Goal: Task Accomplishment & Management: Complete application form

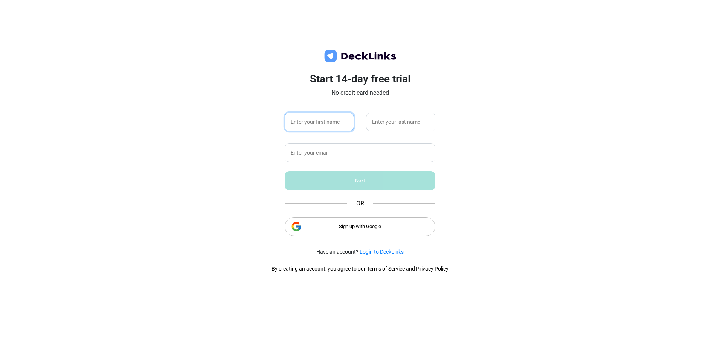
click at [332, 126] on input "text" at bounding box center [319, 122] width 69 height 19
type input "[PERSON_NAME]"
type input "Gallegos"
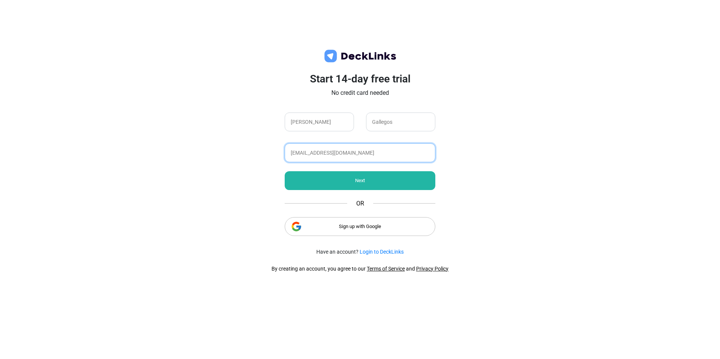
type input "[EMAIL_ADDRESS][DOMAIN_NAME]"
click at [338, 175] on div "Next" at bounding box center [360, 180] width 151 height 19
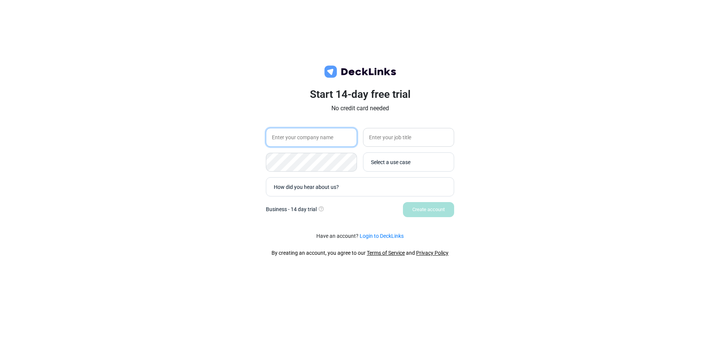
click at [319, 137] on input "text" at bounding box center [311, 137] width 91 height 19
type input "Trade Cafe"
type input "USA - Freight Manager"
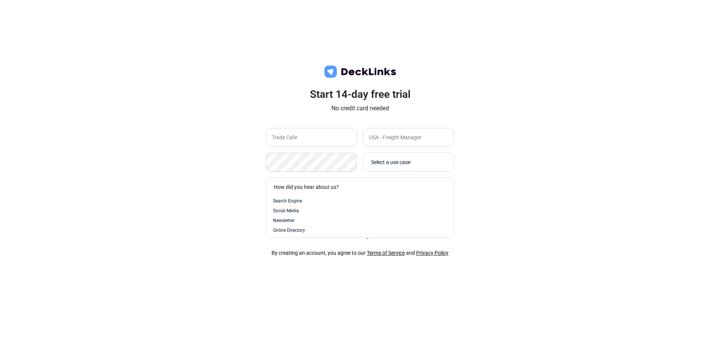
click at [310, 181] on div "How did you hear about us?" at bounding box center [358, 187] width 176 height 15
click at [423, 153] on div "Select a use case" at bounding box center [408, 161] width 91 height 19
click at [417, 160] on div "Select a use case" at bounding box center [410, 162] width 79 height 8
click at [382, 236] on span "Training" at bounding box center [378, 234] width 17 height 7
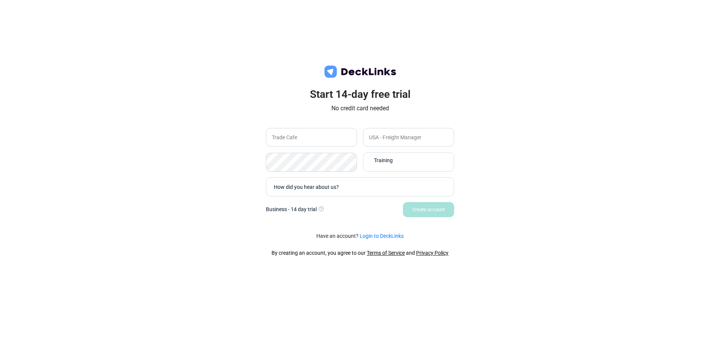
click at [426, 209] on div "Create account" at bounding box center [360, 209] width 188 height 15
click at [331, 194] on div "How did you hear about us?" at bounding box center [360, 186] width 188 height 19
click at [338, 191] on div "How did you hear about us?" at bounding box center [358, 187] width 176 height 15
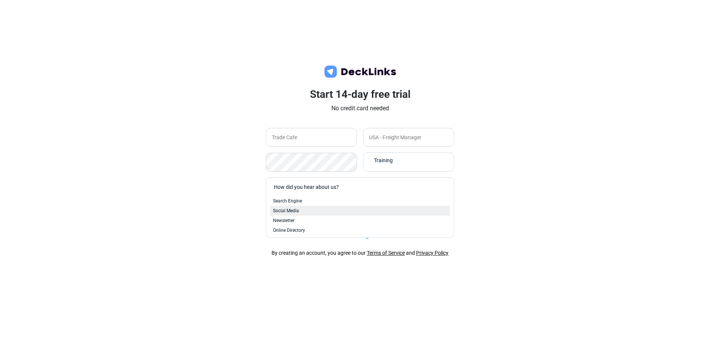
scroll to position [31, 0]
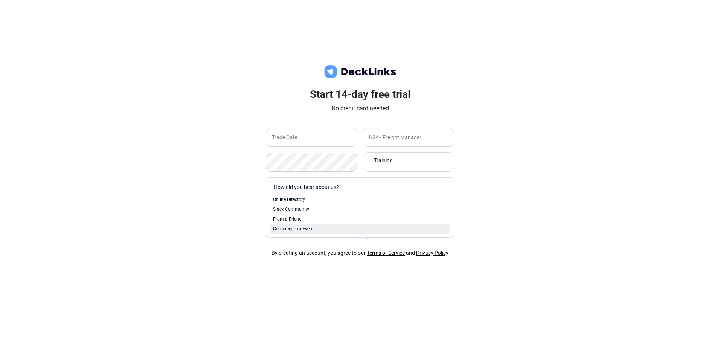
click at [298, 227] on span "Conference or Event" at bounding box center [293, 228] width 41 height 7
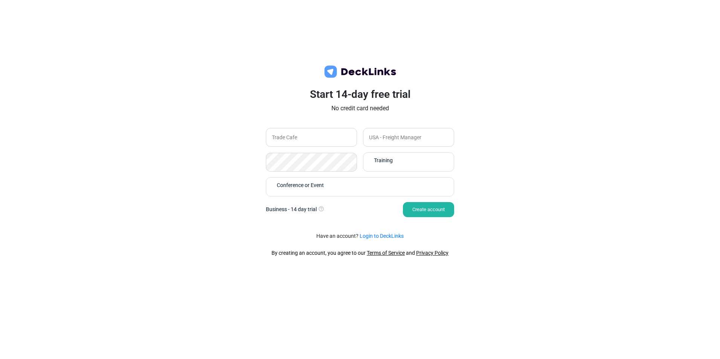
click at [431, 208] on div "Create account" at bounding box center [428, 209] width 51 height 15
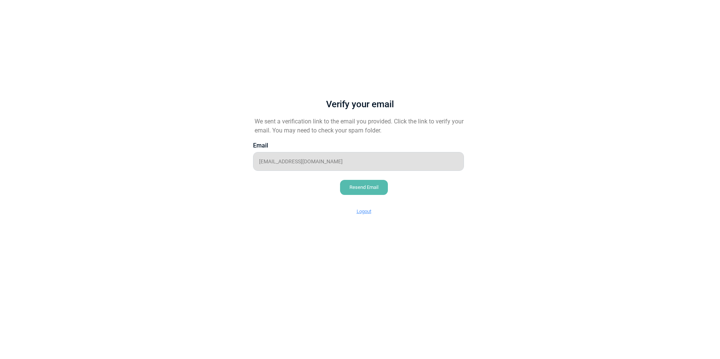
click at [424, 196] on div "Verify your email We sent a verification link to the email you provided. Click …" at bounding box center [360, 151] width 248 height 153
click at [442, 142] on div "Email" at bounding box center [358, 145] width 211 height 9
click at [286, 4] on div "Verify your email We sent a verification link to the email you provided. Click …" at bounding box center [359, 179] width 263 height 359
drag, startPoint x: 451, startPoint y: 295, endPoint x: 457, endPoint y: 287, distance: 10.2
click at [453, 295] on div "Verify your email We sent a verification link to the email you provided. Click …" at bounding box center [359, 179] width 263 height 359
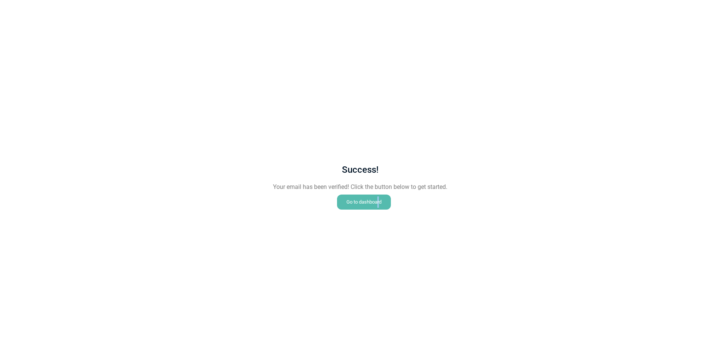
click at [379, 203] on div "Go to dashboard" at bounding box center [364, 202] width 54 height 15
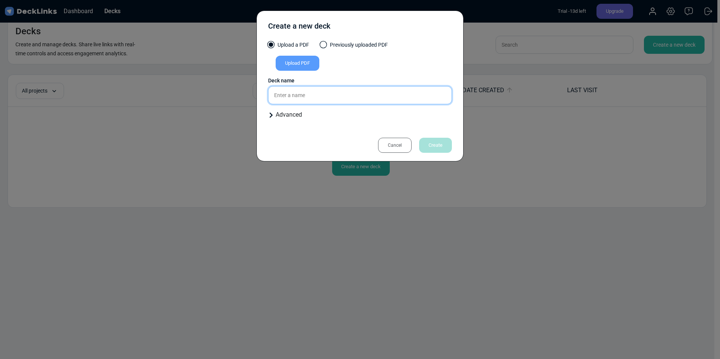
click at [361, 93] on input "text" at bounding box center [360, 95] width 184 height 18
click at [390, 149] on div "Cancel" at bounding box center [394, 145] width 33 height 15
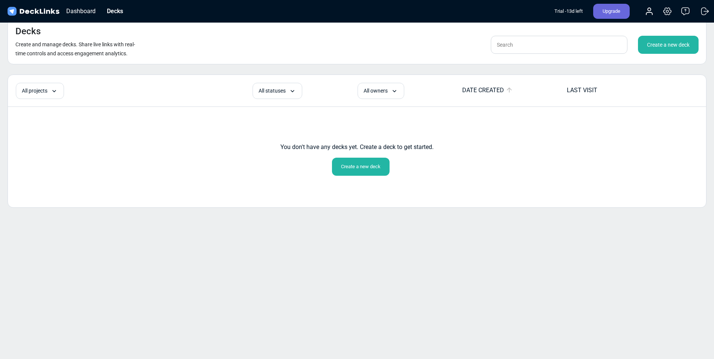
click at [667, 52] on div "Create a new deck" at bounding box center [668, 45] width 61 height 18
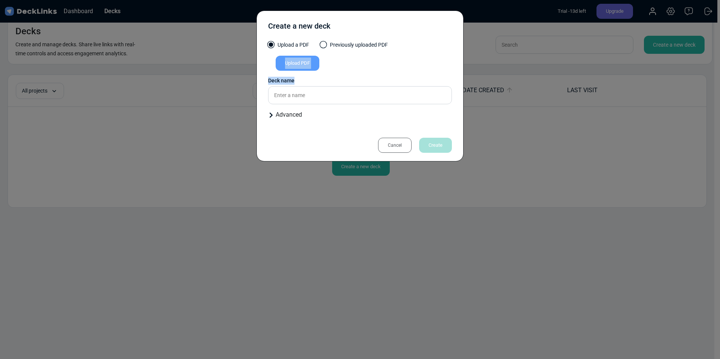
click at [544, 101] on div "Create a new deck Upload a PDF Previously uploaded PDF Upload PDF Uploaded by A…" at bounding box center [360, 179] width 720 height 359
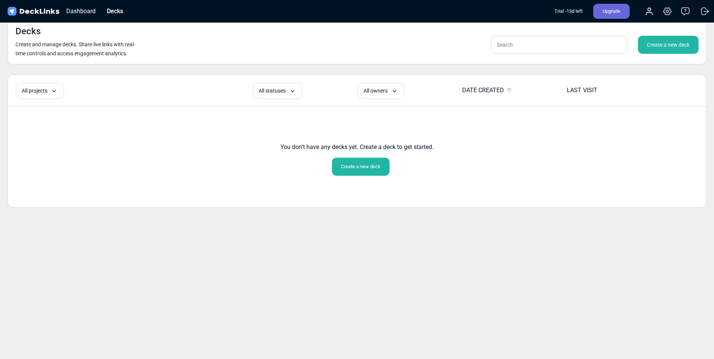
click at [356, 160] on div "Create a new deck" at bounding box center [361, 167] width 58 height 18
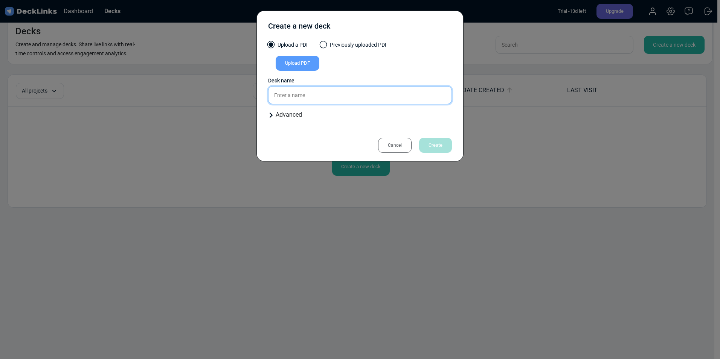
click at [308, 88] on input "text" at bounding box center [360, 95] width 184 height 18
click at [333, 96] on input "text" at bounding box center [360, 95] width 184 height 18
click at [300, 98] on input "text" at bounding box center [360, 95] width 184 height 18
paste input "Trade Cafe Carrier Setup Requirements"
type input "Trade Cafe Carrier Setup Requirements"
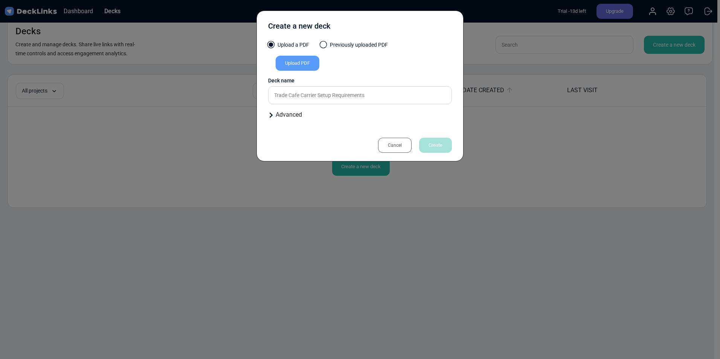
click at [295, 114] on div "Advanced" at bounding box center [360, 114] width 184 height 9
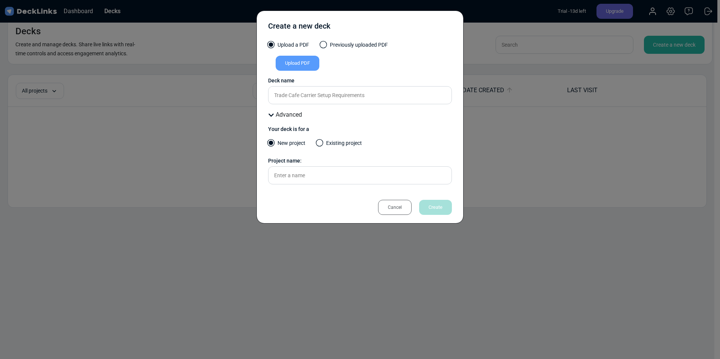
click at [298, 114] on div "Advanced" at bounding box center [360, 114] width 184 height 9
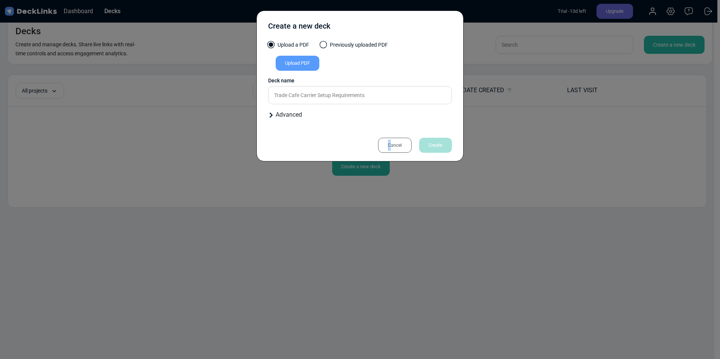
drag, startPoint x: 390, startPoint y: 146, endPoint x: 306, endPoint y: 145, distance: 84.3
click at [306, 145] on div "Cancel Create" at bounding box center [360, 145] width 184 height 15
drag, startPoint x: 306, startPoint y: 145, endPoint x: 298, endPoint y: 113, distance: 32.6
click at [298, 113] on div "Advanced" at bounding box center [360, 114] width 184 height 9
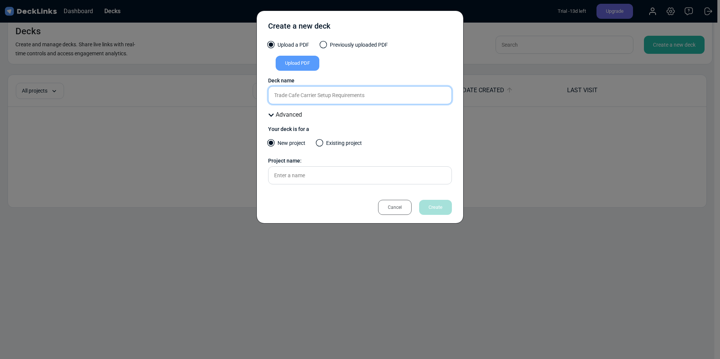
drag, startPoint x: 406, startPoint y: 96, endPoint x: 253, endPoint y: 93, distance: 152.9
click at [253, 93] on div "Create a new deck Upload a PDF Previously uploaded PDF Upload PDF Uploaded by A…" at bounding box center [360, 179] width 720 height 359
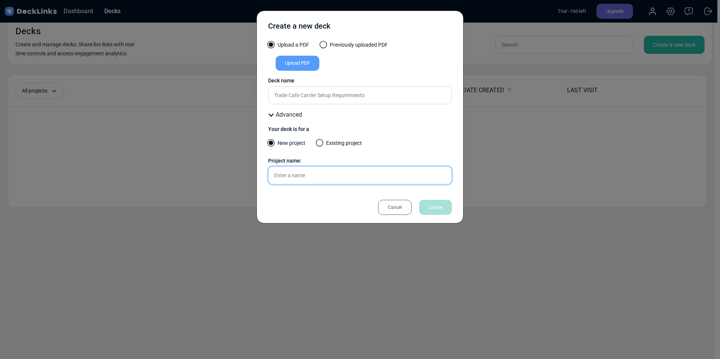
click at [308, 178] on input "text" at bounding box center [360, 175] width 184 height 18
paste input "Trade Cafe Carrier Setup Requirements"
type input "Trade Cafe Carrier Setup Requirements"
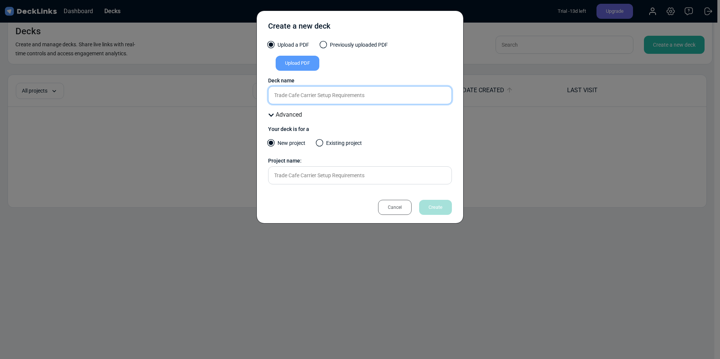
drag, startPoint x: 385, startPoint y: 99, endPoint x: 303, endPoint y: 101, distance: 81.7
click at [303, 101] on input "Trade Cafe Carrier Setup Requirements" at bounding box center [360, 95] width 184 height 18
type input "Trade Cafe"
click at [288, 65] on div "Upload PDF" at bounding box center [298, 63] width 44 height 15
click at [0, 0] on input "Upload PDF" at bounding box center [0, 0] width 0 height 0
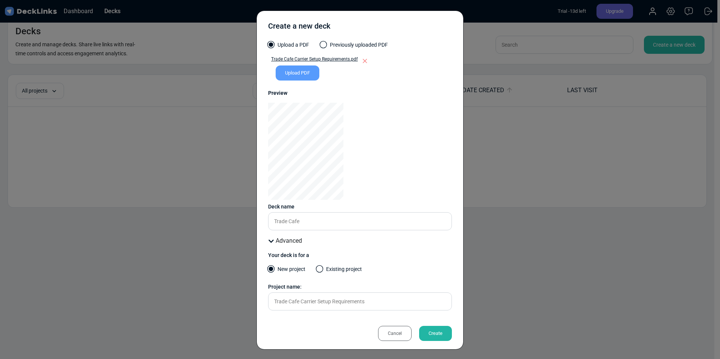
click at [437, 333] on div "Create" at bounding box center [435, 333] width 33 height 15
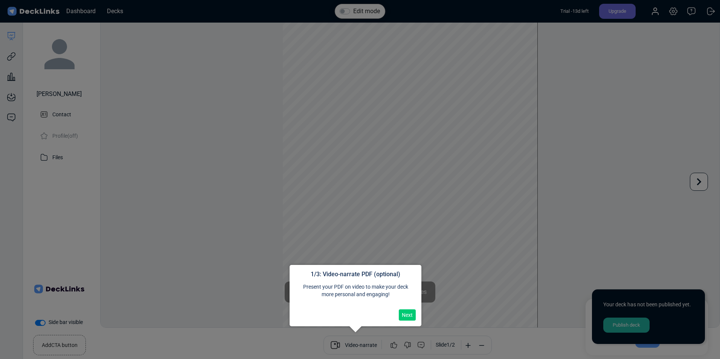
scroll to position [21, 0]
click at [402, 315] on button "Next" at bounding box center [407, 314] width 17 height 11
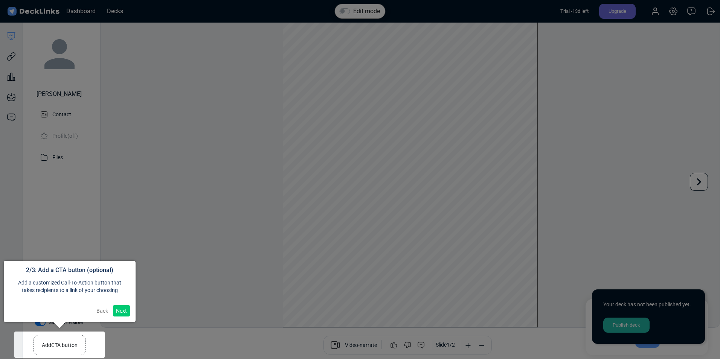
click at [62, 340] on div at bounding box center [59, 345] width 90 height 26
click at [128, 309] on button "Next" at bounding box center [121, 310] width 17 height 11
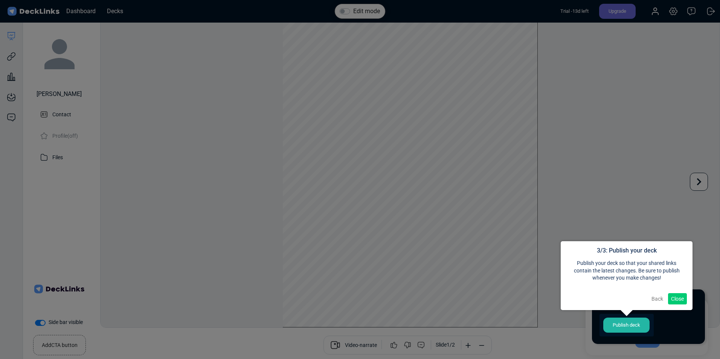
scroll to position [6, 0]
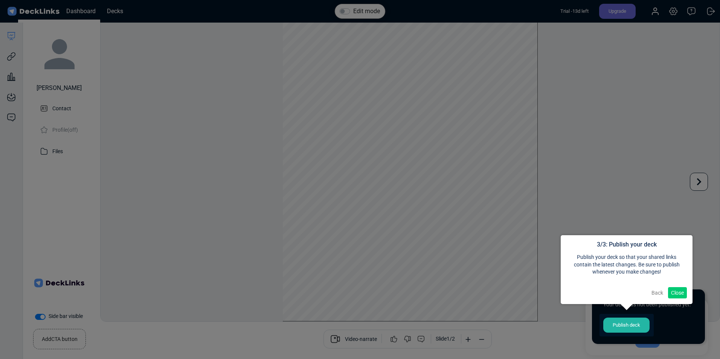
click at [657, 291] on button "Back" at bounding box center [657, 292] width 18 height 11
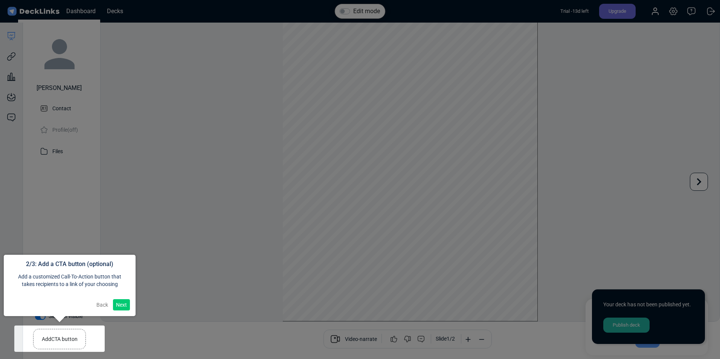
click at [64, 342] on div at bounding box center [59, 339] width 90 height 26
click at [122, 302] on button "Next" at bounding box center [121, 304] width 17 height 11
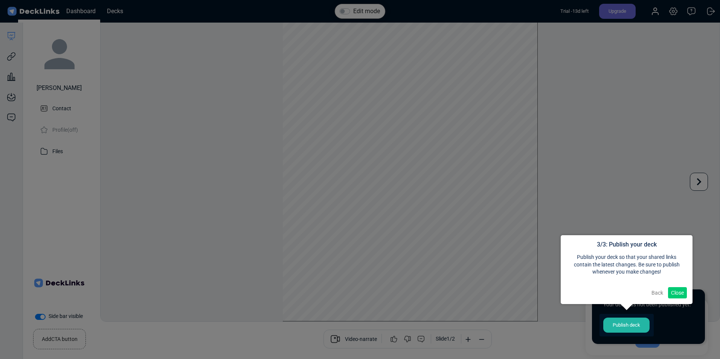
click at [677, 295] on button "Close" at bounding box center [677, 292] width 19 height 11
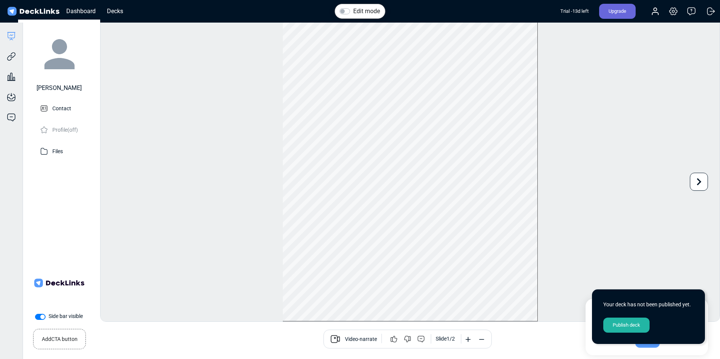
click at [73, 339] on small "Add CTA button" at bounding box center [60, 337] width 36 height 11
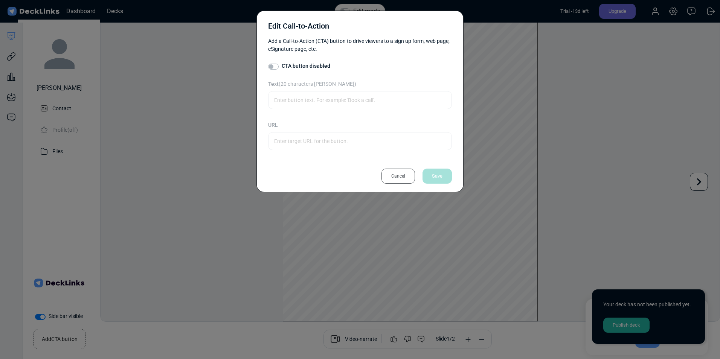
click at [282, 67] on label "CTA button disabled" at bounding box center [306, 66] width 49 height 8
click at [272, 67] on input "CTA button disabled" at bounding box center [271, 66] width 6 height 8
checkbox input "true"
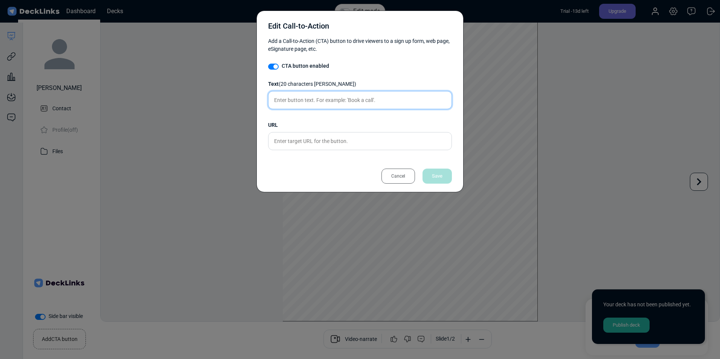
click at [301, 101] on input "text" at bounding box center [360, 100] width 184 height 18
click at [319, 97] on input "text" at bounding box center [360, 100] width 184 height 18
click at [388, 175] on div "Cancel" at bounding box center [397, 176] width 33 height 15
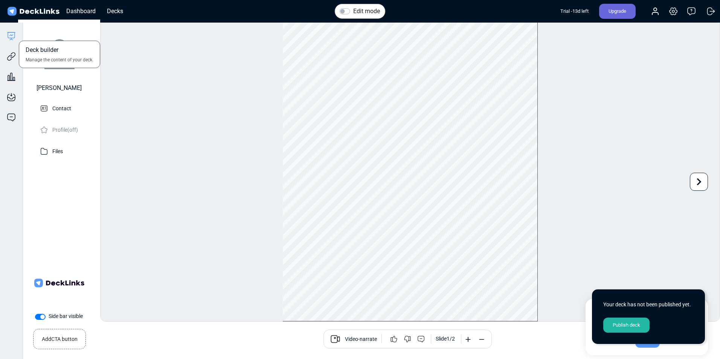
click at [19, 37] on div "Deck builder Manage the content of your deck." at bounding box center [11, 36] width 23 height 9
click at [15, 35] on icon at bounding box center [11, 36] width 9 height 9
click at [636, 323] on div "Publish deck" at bounding box center [626, 325] width 46 height 15
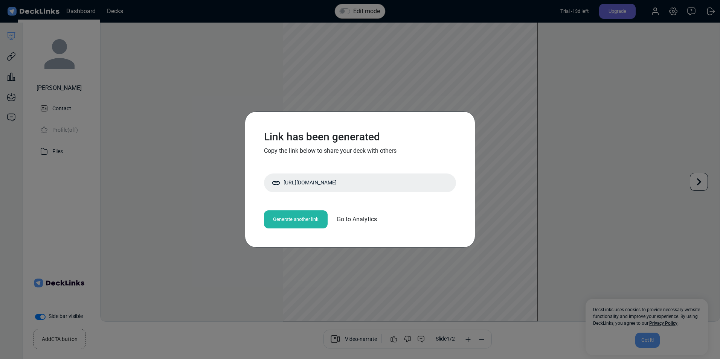
click at [360, 222] on span "Go to Analytics" at bounding box center [357, 219] width 40 height 9
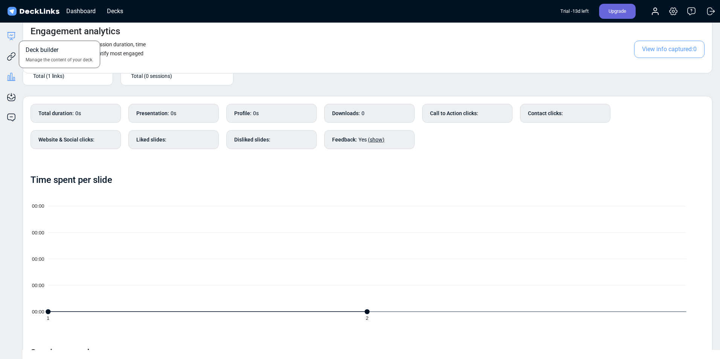
click at [7, 39] on icon at bounding box center [11, 36] width 9 height 9
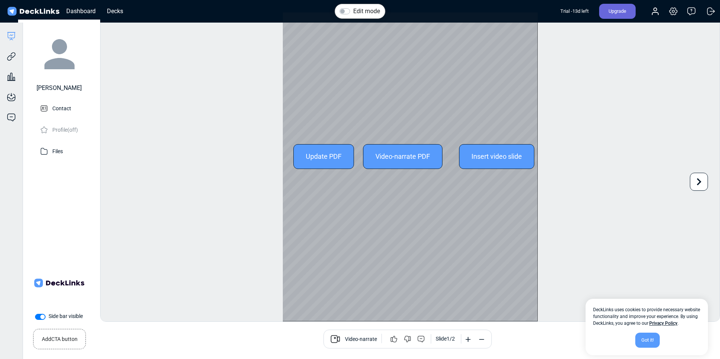
click at [428, 166] on div "Video-narrate PDF" at bounding box center [402, 156] width 79 height 25
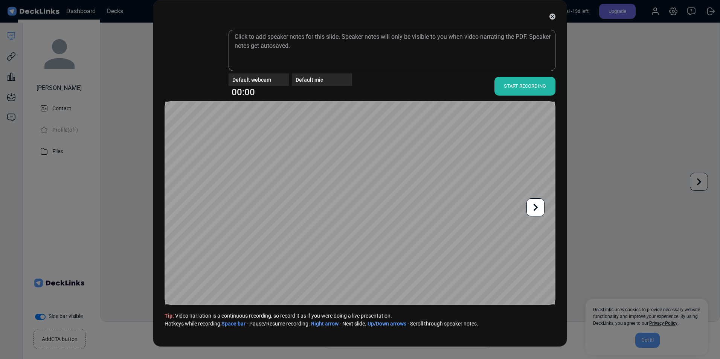
click at [552, 19] on icon at bounding box center [552, 17] width 6 height 6
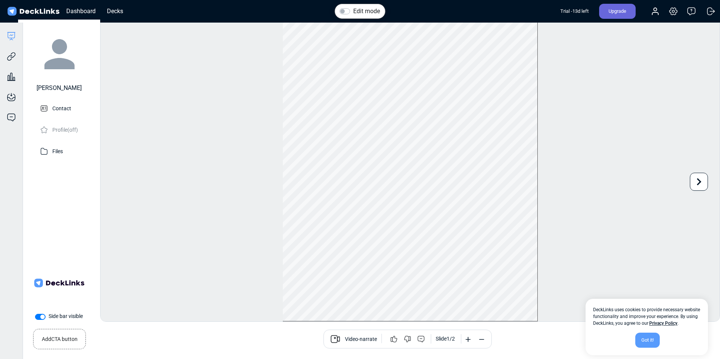
click at [14, 30] on div "Deck builder Manage the content of your deck. Trackable links Share your deck w…" at bounding box center [11, 202] width 23 height 359
click at [14, 35] on icon at bounding box center [11, 36] width 9 height 9
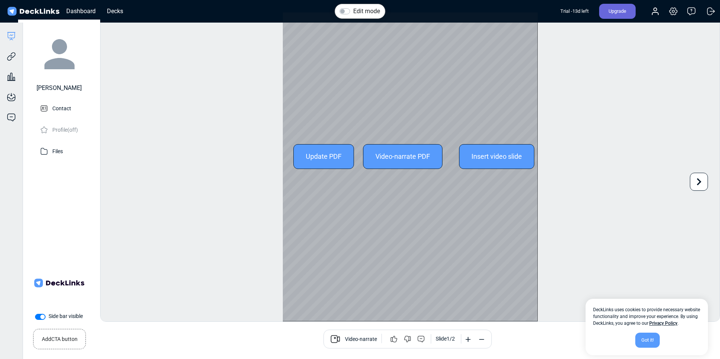
click at [417, 155] on div "Video-narrate PDF" at bounding box center [402, 156] width 79 height 25
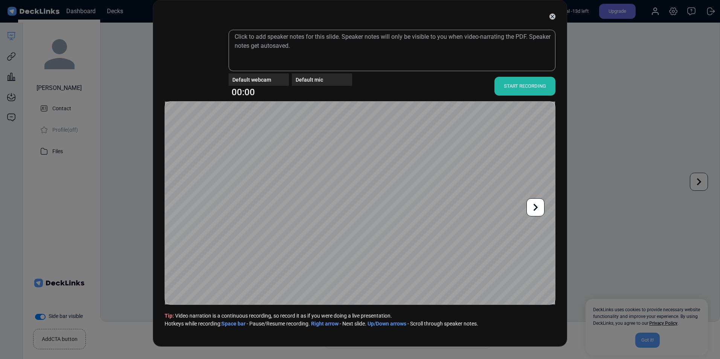
click at [554, 22] on div at bounding box center [359, 16] width 391 height 19
click at [550, 20] on div at bounding box center [359, 16] width 391 height 19
click at [550, 17] on icon at bounding box center [552, 17] width 6 height 6
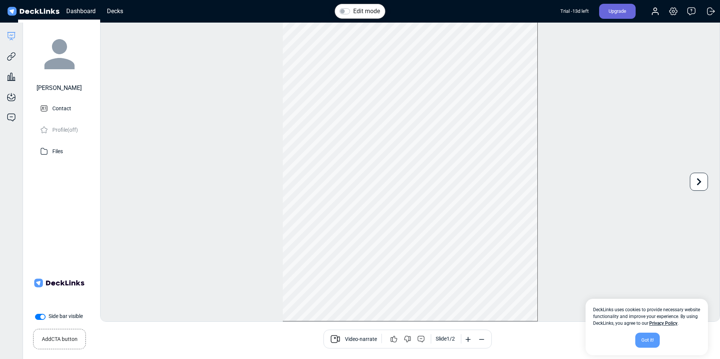
click at [338, 334] on icon at bounding box center [335, 339] width 11 height 11
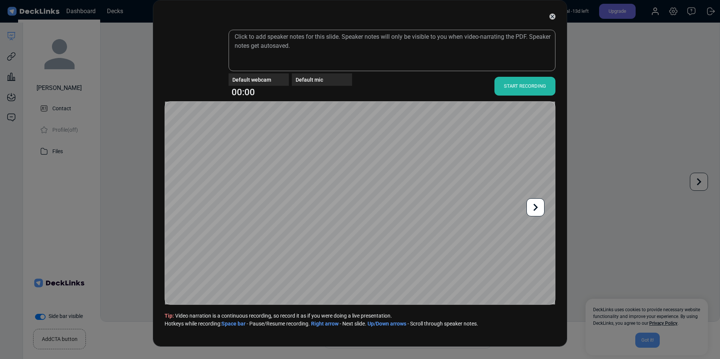
click at [203, 73] on video at bounding box center [192, 61] width 53 height 53
click at [196, 50] on video at bounding box center [192, 61] width 53 height 53
click at [198, 55] on video at bounding box center [192, 61] width 53 height 53
click at [535, 207] on icon at bounding box center [535, 207] width 14 height 14
click at [550, 14] on icon at bounding box center [552, 17] width 6 height 6
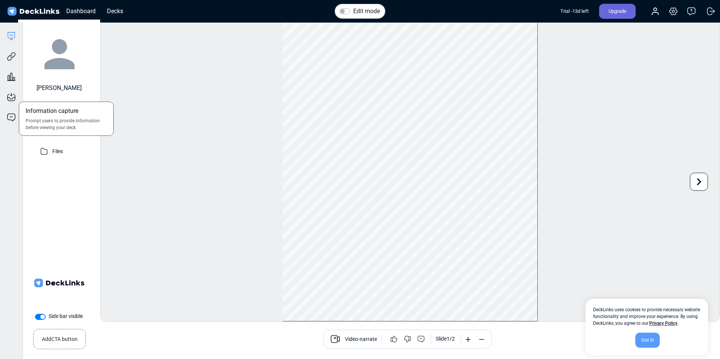
click at [18, 93] on div "Information capture Prompt users to provide information before viewing your dec…" at bounding box center [11, 91] width 23 height 20
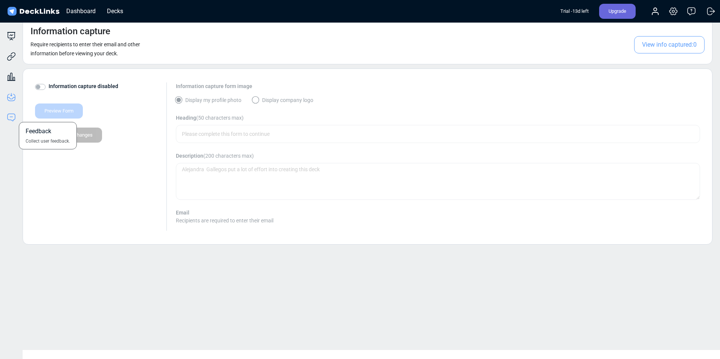
click at [14, 122] on icon at bounding box center [11, 117] width 9 height 9
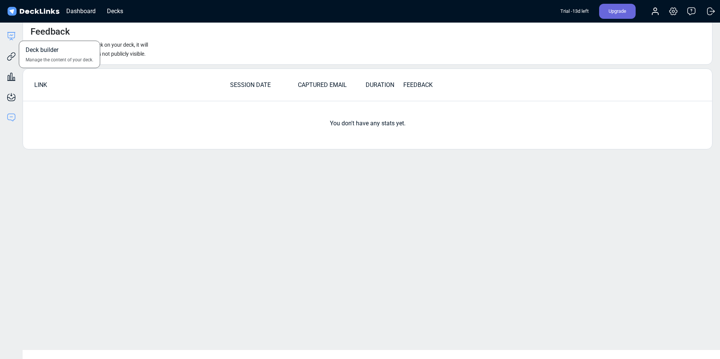
click at [12, 34] on icon at bounding box center [11, 36] width 9 height 9
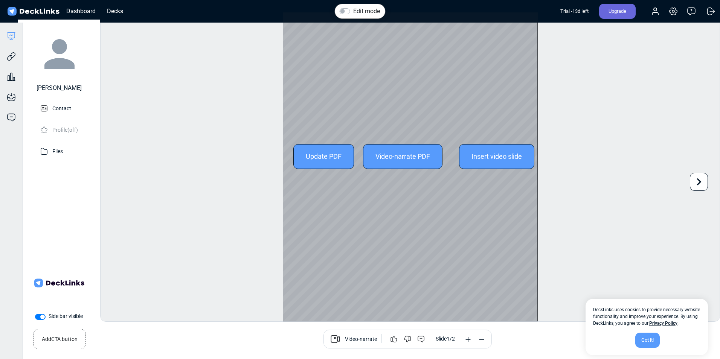
click at [388, 100] on div at bounding box center [410, 157] width 255 height 330
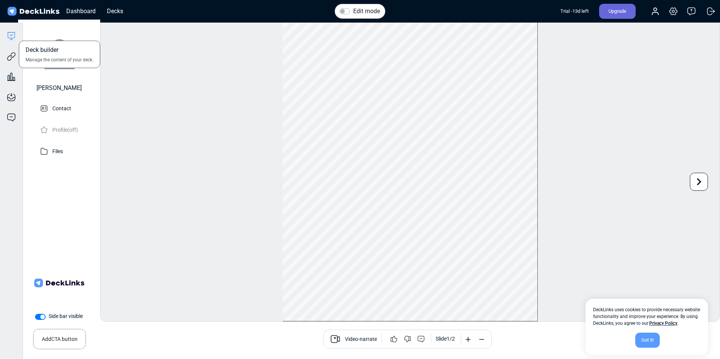
click at [8, 33] on icon at bounding box center [11, 36] width 9 height 9
click at [345, 14] on div "Edit mode" at bounding box center [360, 11] width 40 height 9
click at [353, 10] on label "Edit mode" at bounding box center [366, 11] width 27 height 9
click at [346, 10] on input "Edit mode" at bounding box center [343, 11] width 6 height 8
checkbox input "true"
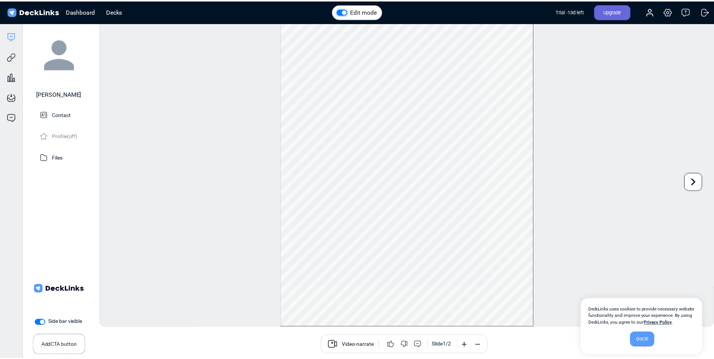
scroll to position [0, 0]
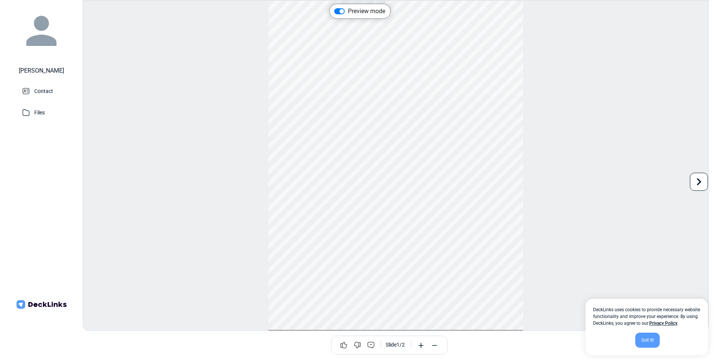
click at [648, 337] on div "Got it!" at bounding box center [647, 340] width 24 height 15
click at [703, 184] on icon at bounding box center [698, 182] width 14 height 14
click at [703, 184] on div "Preview mode Use the left/right arrows to navigate between slides Book a call S…" at bounding box center [396, 165] width 626 height 331
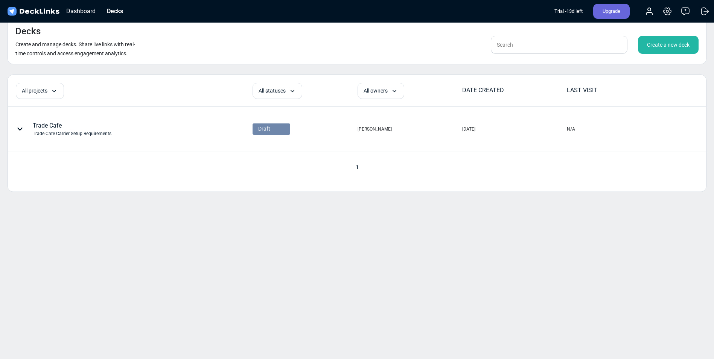
click at [14, 13] on img at bounding box center [33, 11] width 55 height 11
click at [73, 15] on div "Dashboard" at bounding box center [80, 10] width 37 height 9
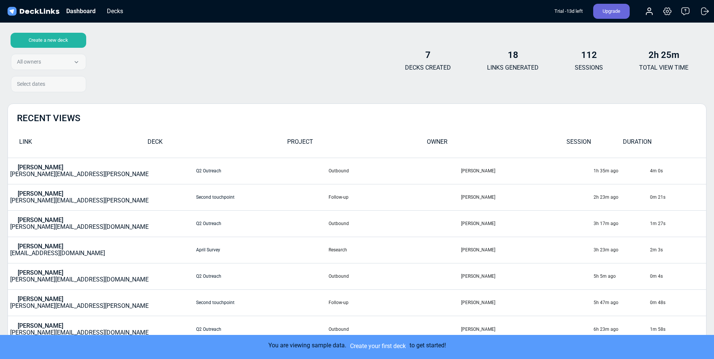
click at [100, 171] on td "John Doe john.doe@office.com" at bounding box center [102, 171] width 188 height 26
click at [621, 14] on div "Upgrade" at bounding box center [611, 11] width 37 height 15
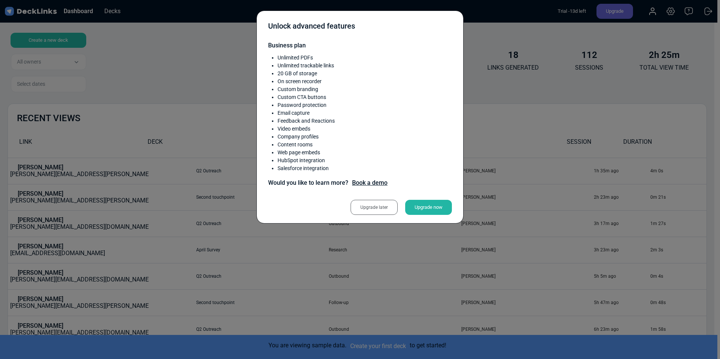
click at [525, 65] on div "Unlock advanced features Business plan Unlimited PDFs Unlimited trackable links…" at bounding box center [360, 179] width 720 height 359
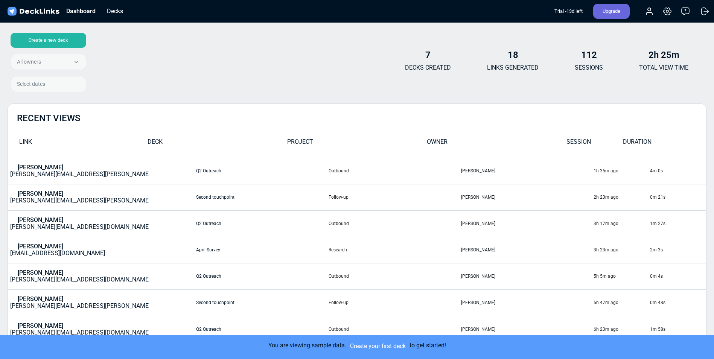
click at [81, 6] on div "Dashboard Decks" at bounding box center [67, 11] width 123 height 17
click at [81, 11] on div "Dashboard" at bounding box center [80, 10] width 37 height 9
click at [114, 15] on div "Decks" at bounding box center [115, 10] width 24 height 9
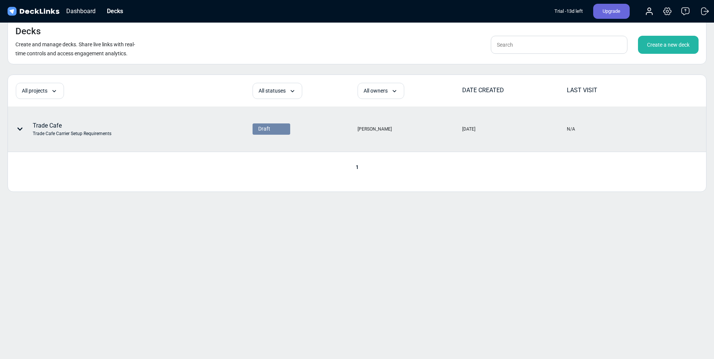
click at [62, 132] on div "Trade Cafe Carrier Setup Requirements" at bounding box center [72, 133] width 79 height 7
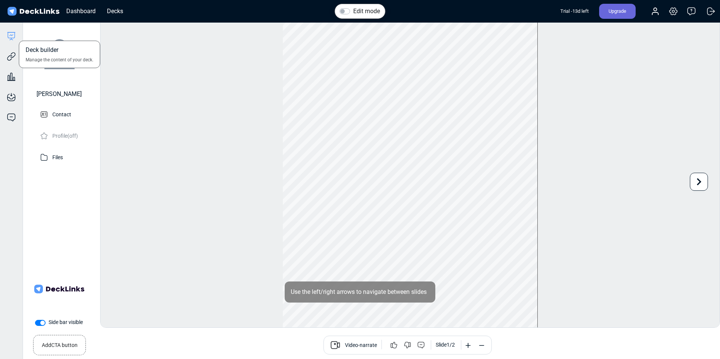
click at [13, 32] on icon at bounding box center [11, 36] width 9 height 9
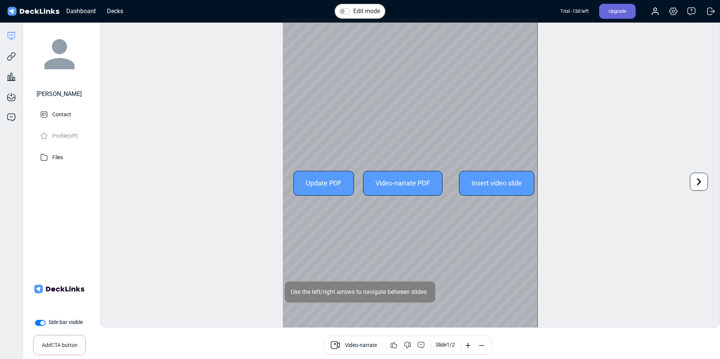
click at [391, 185] on div "Video-narrate PDF" at bounding box center [402, 183] width 79 height 25
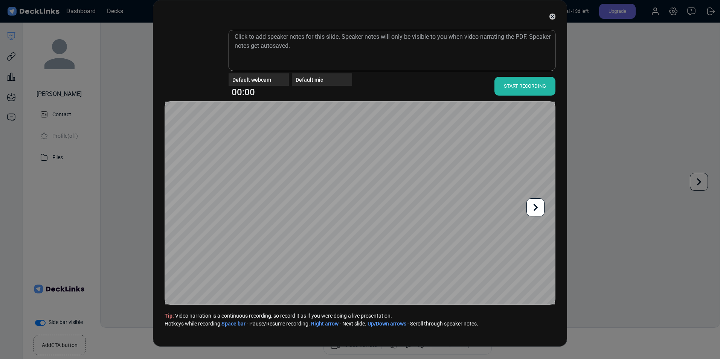
click at [513, 86] on div "START RECORDING" at bounding box center [524, 86] width 61 height 19
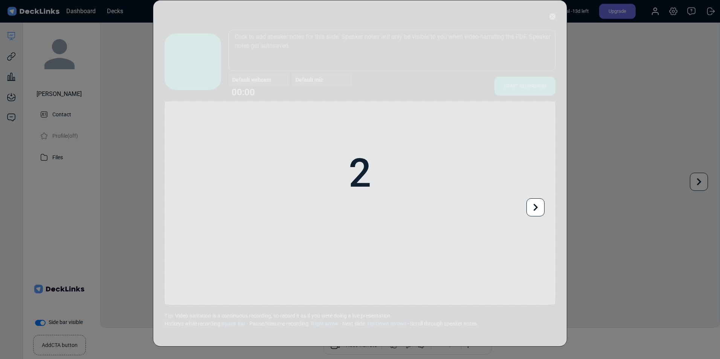
click at [588, 164] on div "2 Default webcam Default mic 00:00 START RECORDING Tip: Video narration is a co…" at bounding box center [360, 179] width 720 height 359
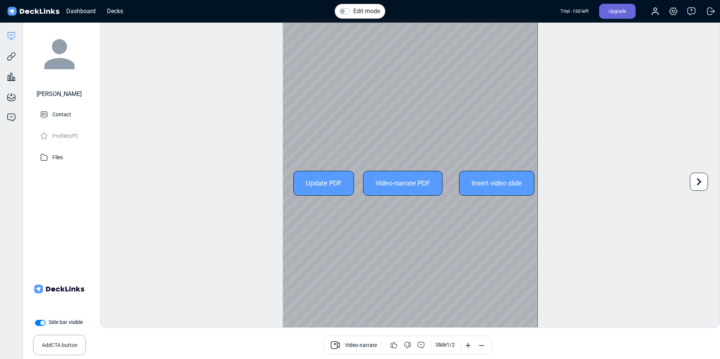
click at [504, 107] on div at bounding box center [410, 183] width 255 height 330
click at [424, 183] on div "Video-narrate PDF" at bounding box center [402, 183] width 79 height 25
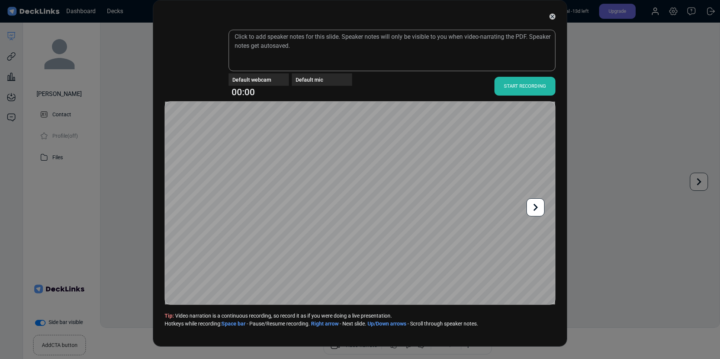
click at [508, 79] on div "START RECORDING" at bounding box center [524, 86] width 61 height 19
click at [537, 85] on div "STOP" at bounding box center [536, 86] width 42 height 19
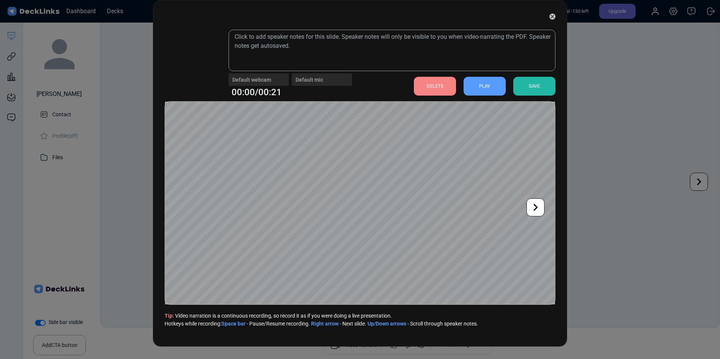
click at [501, 90] on div "PLAY" at bounding box center [484, 86] width 42 height 19
click at [451, 83] on div "DELETE" at bounding box center [435, 86] width 42 height 19
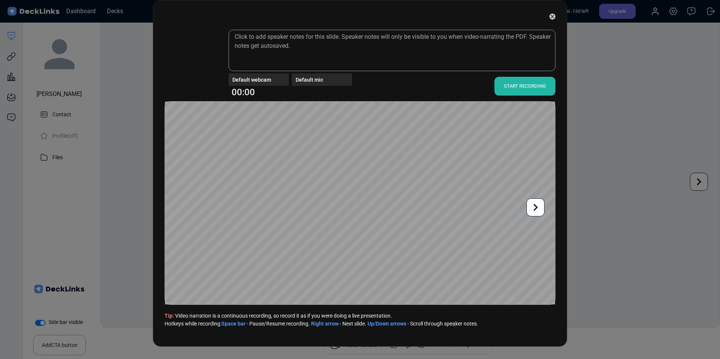
click at [510, 85] on div "START RECORDING" at bounding box center [524, 86] width 61 height 19
click at [538, 91] on div "STOP" at bounding box center [536, 86] width 42 height 19
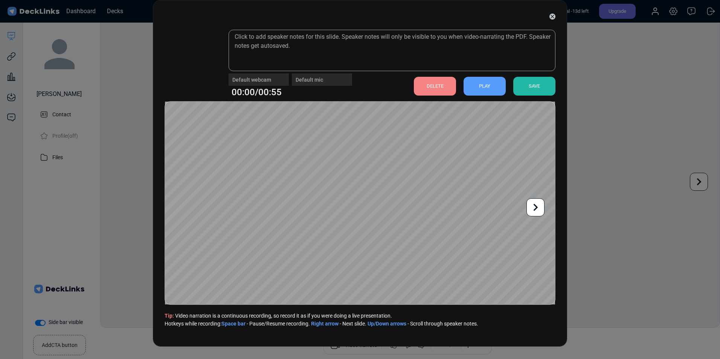
click at [487, 80] on div "PLAY" at bounding box center [484, 86] width 42 height 19
click at [311, 40] on textarea at bounding box center [391, 50] width 327 height 41
click at [375, 39] on textarea at bounding box center [391, 50] width 327 height 41
click at [430, 38] on textarea at bounding box center [391, 50] width 327 height 41
click at [443, 85] on div "DELETE" at bounding box center [435, 86] width 42 height 19
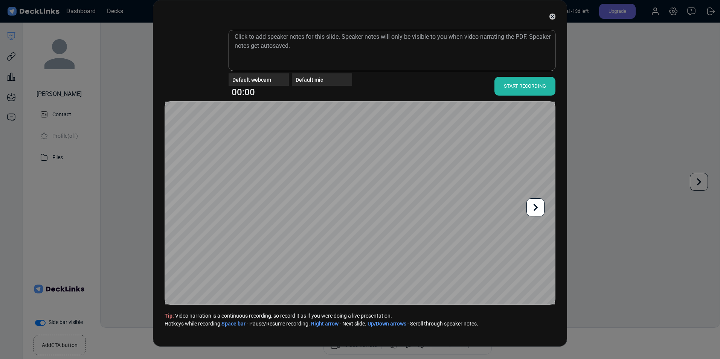
click at [552, 13] on div at bounding box center [359, 16] width 391 height 19
click at [555, 14] on icon at bounding box center [552, 17] width 6 height 6
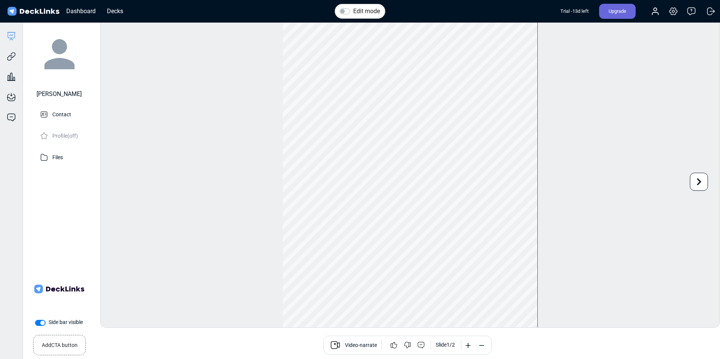
click at [49, 320] on label "Side bar visible" at bounding box center [66, 322] width 34 height 8
click at [40, 320] on input "Side bar visible" at bounding box center [38, 322] width 6 height 8
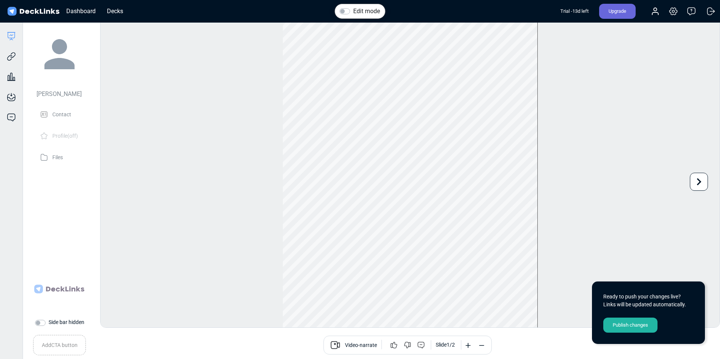
click at [49, 324] on label "Side bar hidden" at bounding box center [67, 322] width 36 height 8
click at [39, 324] on input "Side bar hidden" at bounding box center [38, 322] width 6 height 8
checkbox input "true"
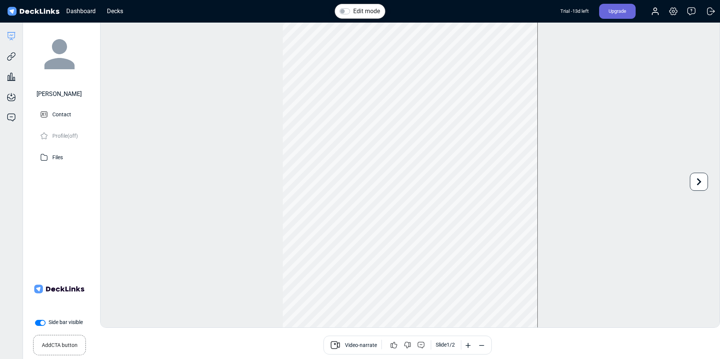
click at [47, 346] on small "Add CTA button" at bounding box center [60, 343] width 36 height 11
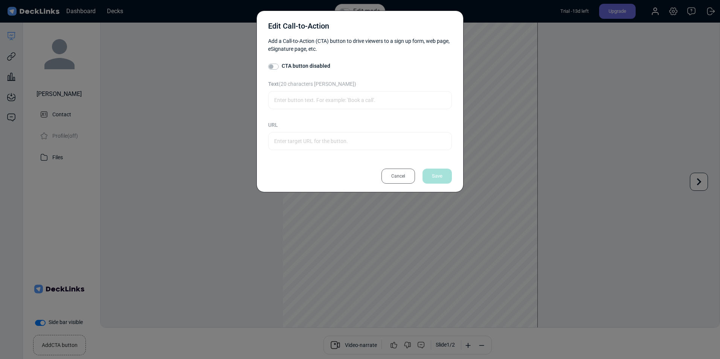
click at [282, 66] on label "CTA button disabled" at bounding box center [306, 66] width 49 height 8
click at [271, 66] on input "CTA button disabled" at bounding box center [271, 66] width 6 height 8
checkbox input "true"
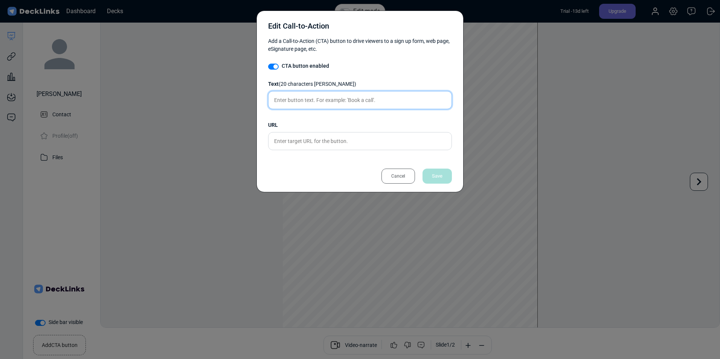
click at [301, 108] on input "text" at bounding box center [360, 100] width 184 height 18
click at [407, 182] on div "Cancel" at bounding box center [397, 176] width 33 height 15
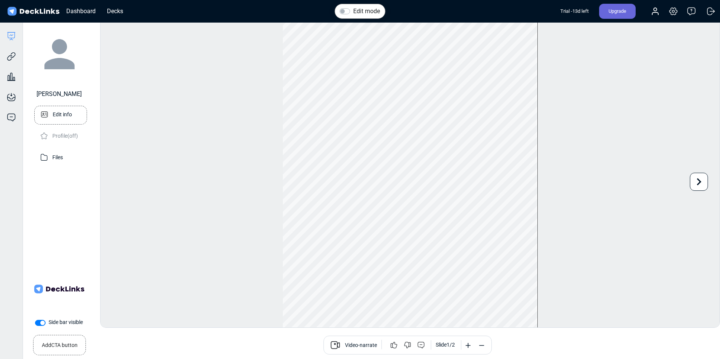
click at [54, 117] on p "Edit info" at bounding box center [62, 113] width 19 height 9
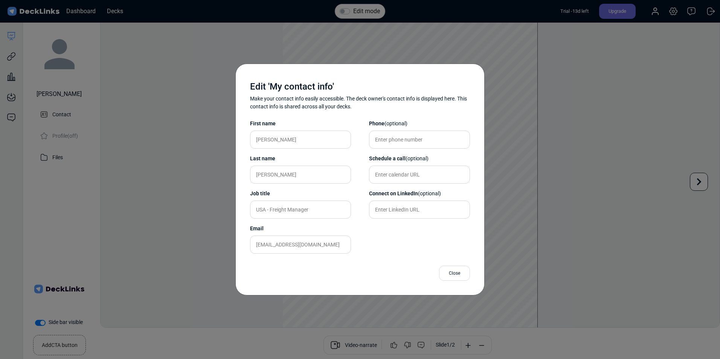
click at [460, 272] on div "Close" at bounding box center [454, 273] width 31 height 15
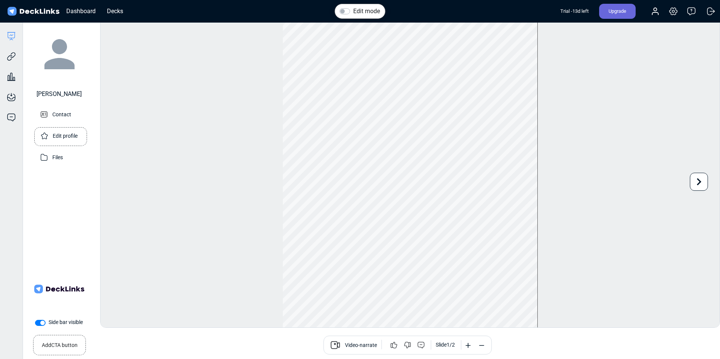
click at [65, 138] on p "Edit profile" at bounding box center [65, 135] width 25 height 9
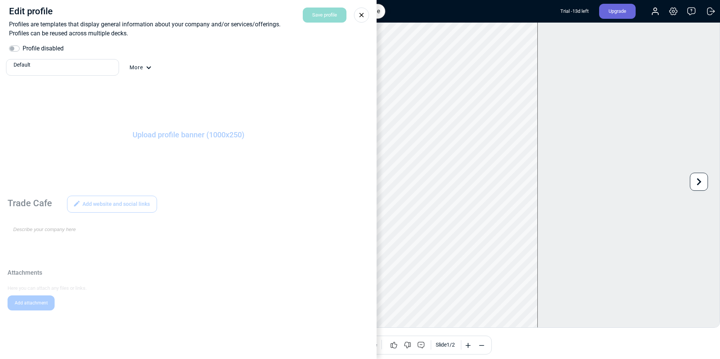
click at [51, 52] on label "Profile disabled" at bounding box center [43, 48] width 41 height 9
click at [15, 52] on input "Profile disabled" at bounding box center [12, 48] width 6 height 8
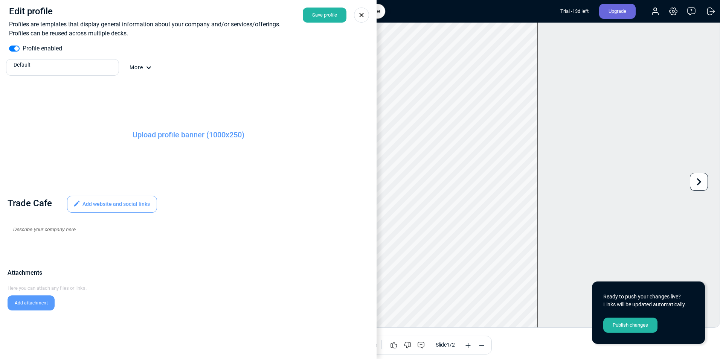
click at [23, 47] on label "Profile enabled" at bounding box center [43, 48] width 40 height 9
click at [11, 47] on input "Profile enabled" at bounding box center [12, 48] width 6 height 8
checkbox input "false"
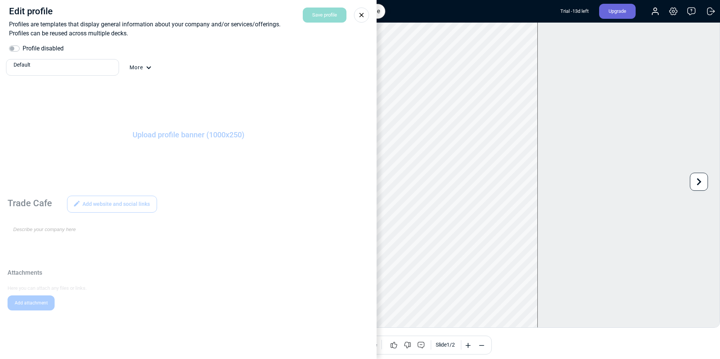
click at [357, 13] on div at bounding box center [361, 15] width 15 height 15
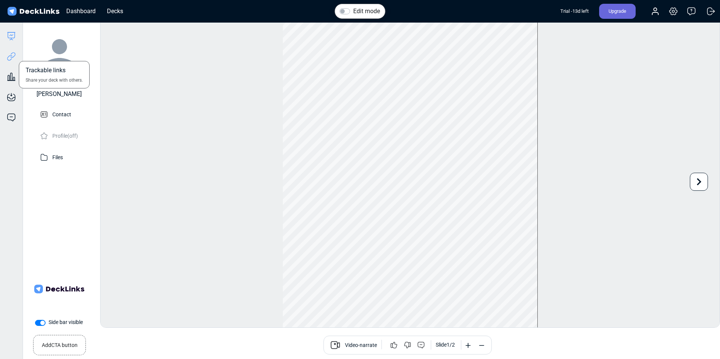
click at [10, 56] on icon at bounding box center [11, 56] width 9 height 9
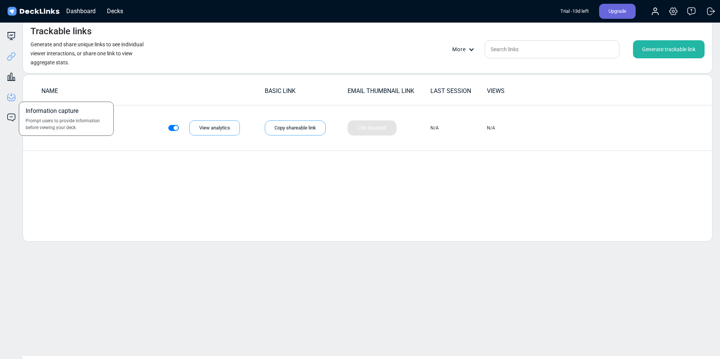
click at [11, 95] on icon at bounding box center [11, 95] width 1 height 1
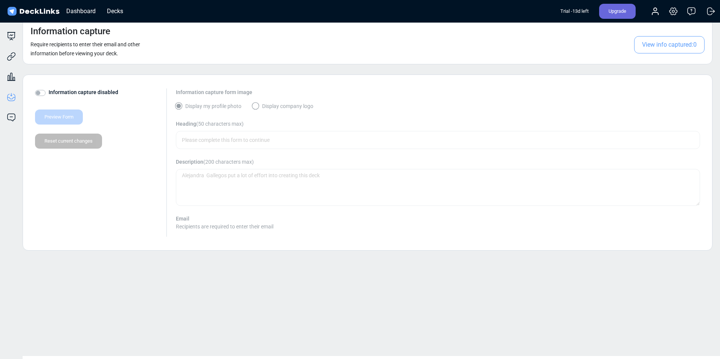
click at [279, 105] on div "Information capture disabled Preview Form Reset current changes Information cap…" at bounding box center [367, 162] width 665 height 148
click at [18, 121] on div "Feedback Collect user feedback." at bounding box center [11, 112] width 23 height 20
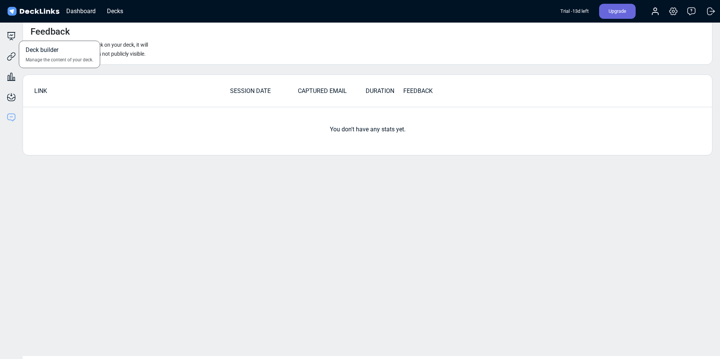
click at [21, 32] on div "Deck builder Manage the content of your deck." at bounding box center [11, 36] width 23 height 9
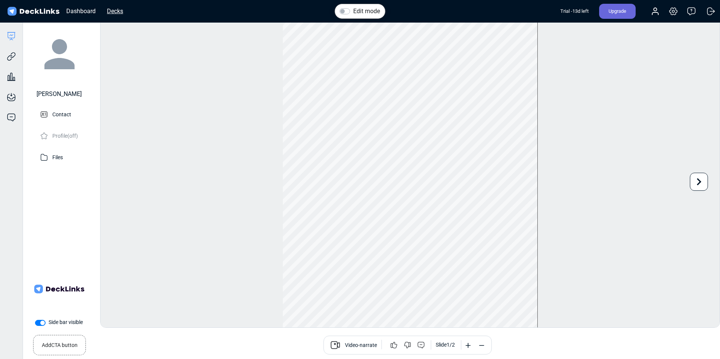
click at [103, 13] on div "Decks" at bounding box center [115, 10] width 24 height 9
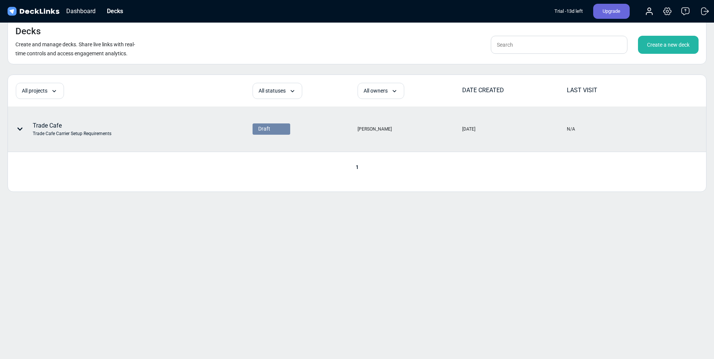
click at [396, 136] on div "Alejandra Gallegos" at bounding box center [410, 129] width 104 height 44
